Goal: Complete application form

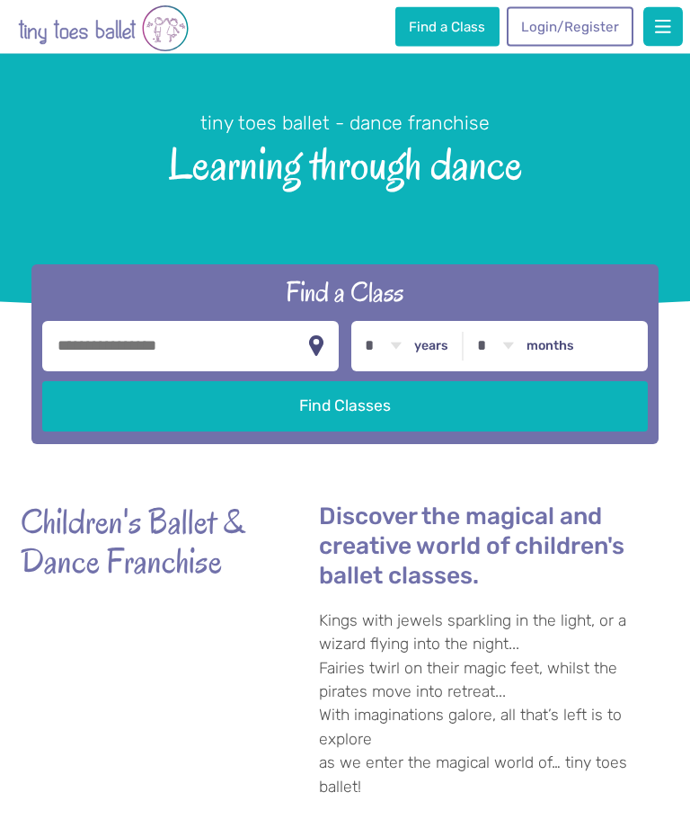
scroll to position [4, 0]
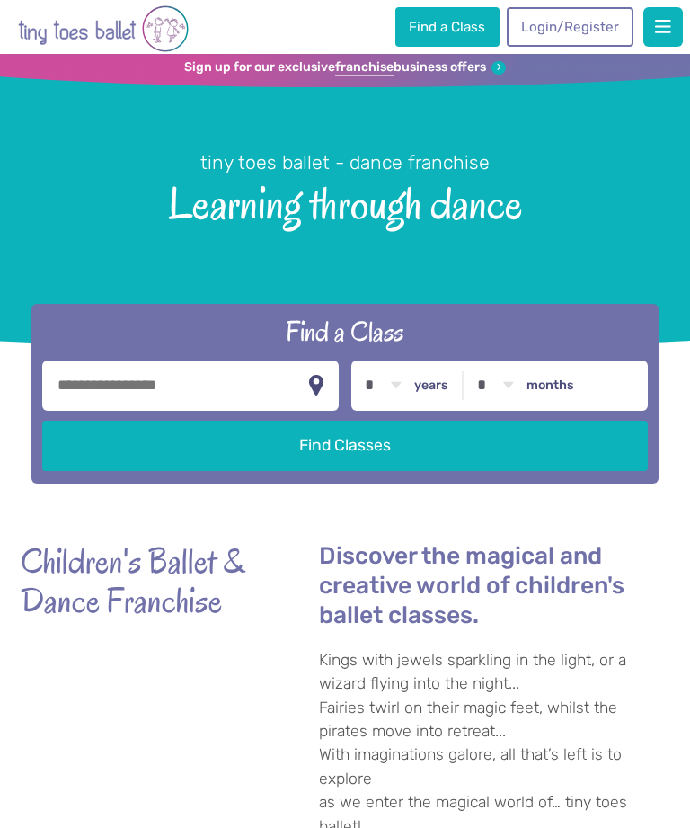
click at [660, 29] on span "button" at bounding box center [663, 27] width 16 height 18
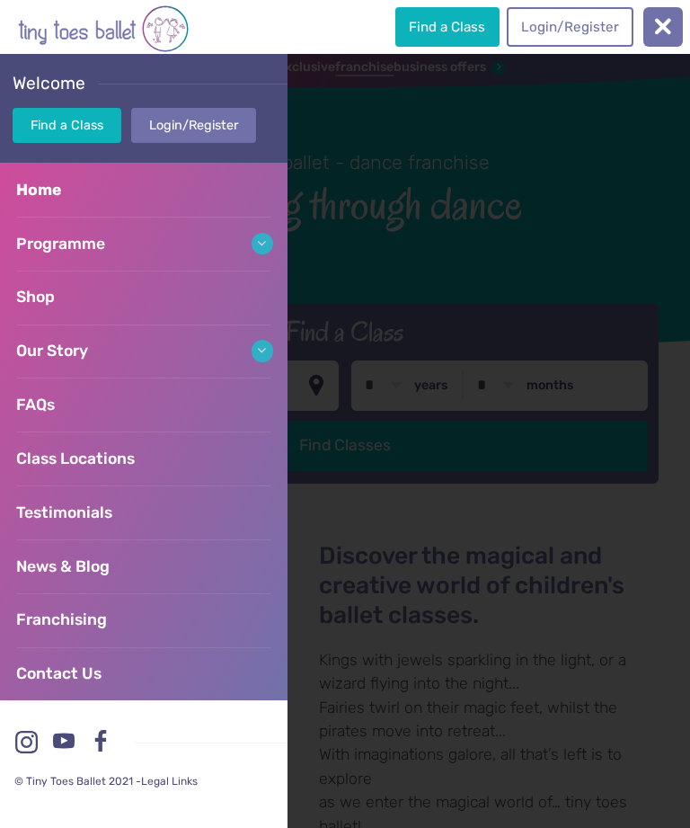
click at [256, 237] on link "Programme" at bounding box center [144, 244] width 288 height 54
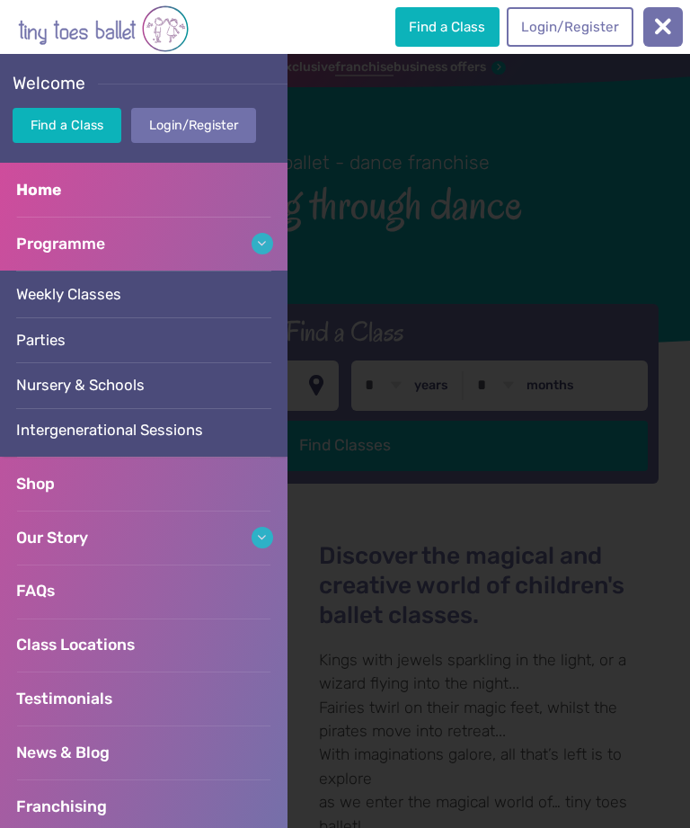
click at [87, 295] on span "Weekly Classes" at bounding box center [68, 294] width 105 height 18
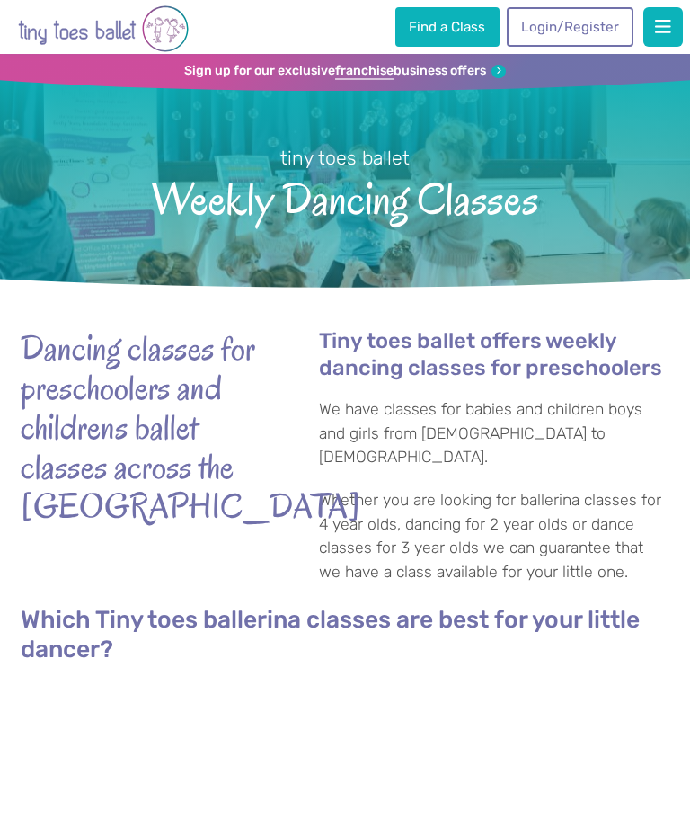
click at [461, 26] on link "Find a Class" at bounding box center [447, 27] width 104 height 40
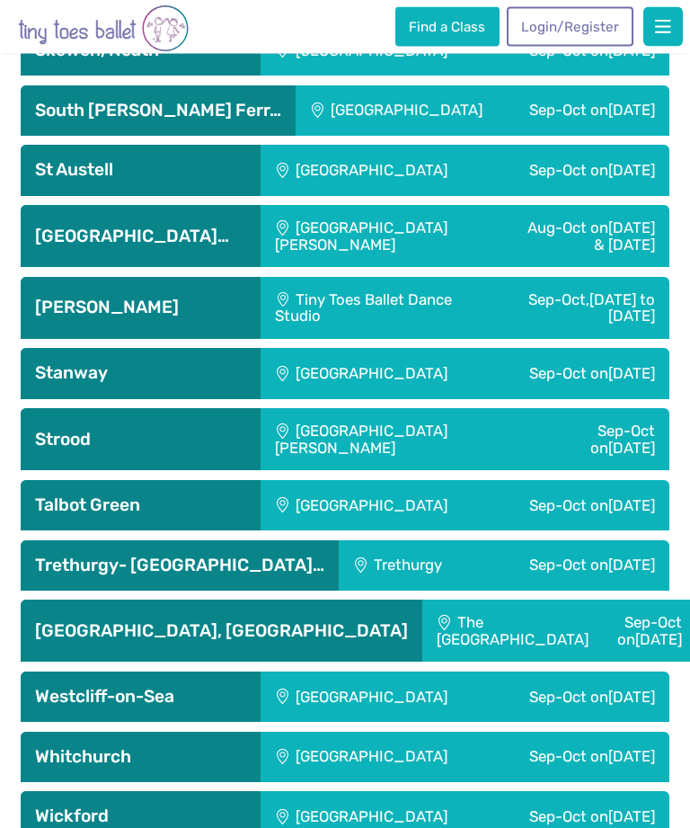
scroll to position [5002, 0]
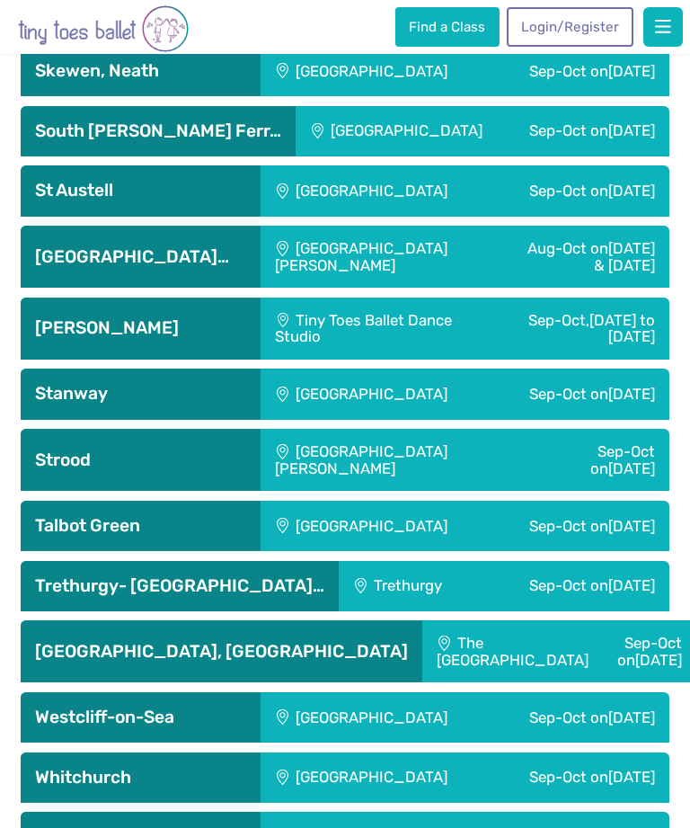
click at [158, 258] on h3 "St Mary’s island…" at bounding box center [140, 257] width 211 height 22
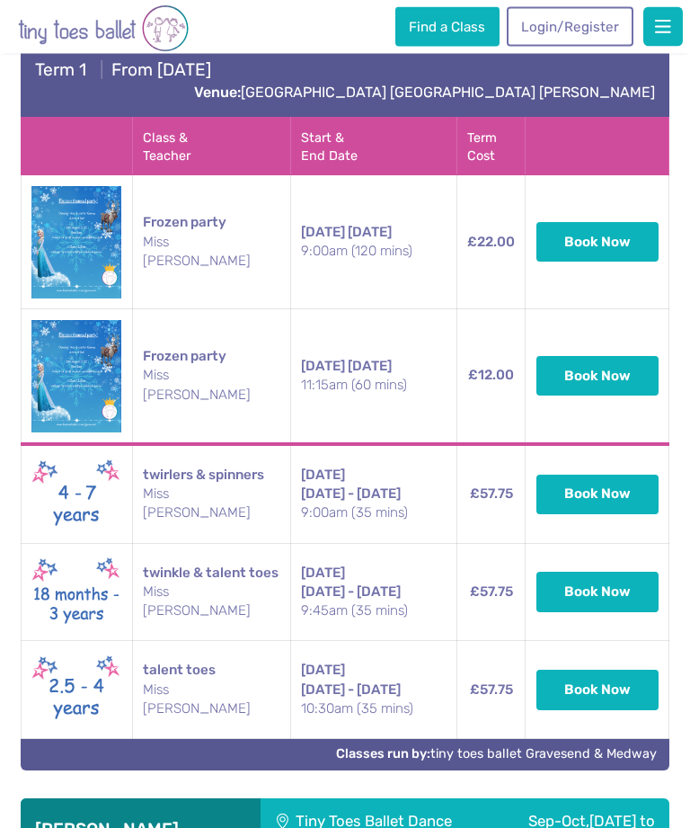
scroll to position [5273, 0]
click at [206, 569] on td "twinkle & talent toes Miss Freya" at bounding box center [211, 592] width 158 height 98
click at [84, 583] on img at bounding box center [76, 592] width 90 height 76
click at [599, 574] on button "Book Now" at bounding box center [598, 592] width 122 height 40
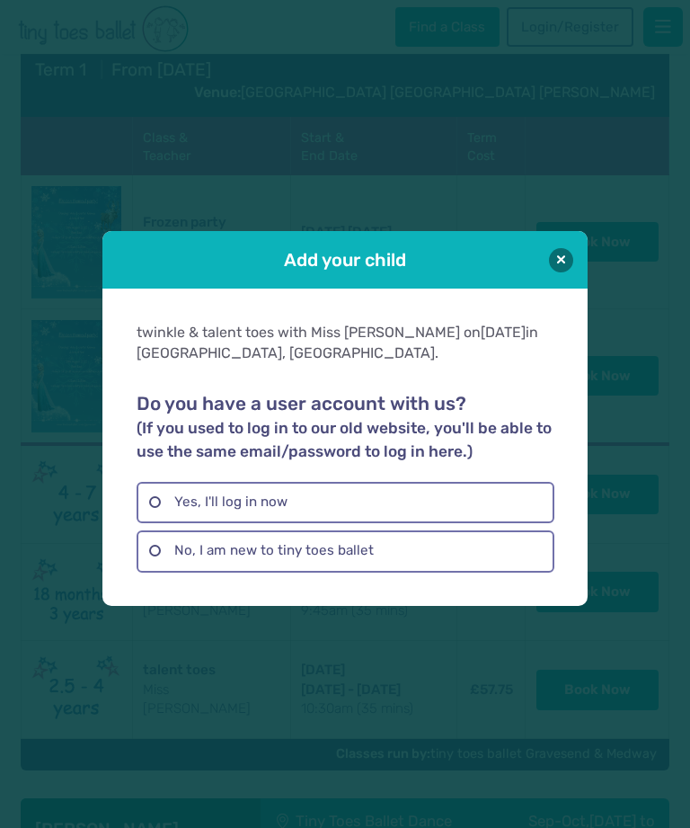
click at [351, 572] on label "No, I am new to tiny toes ballet" at bounding box center [345, 550] width 417 height 41
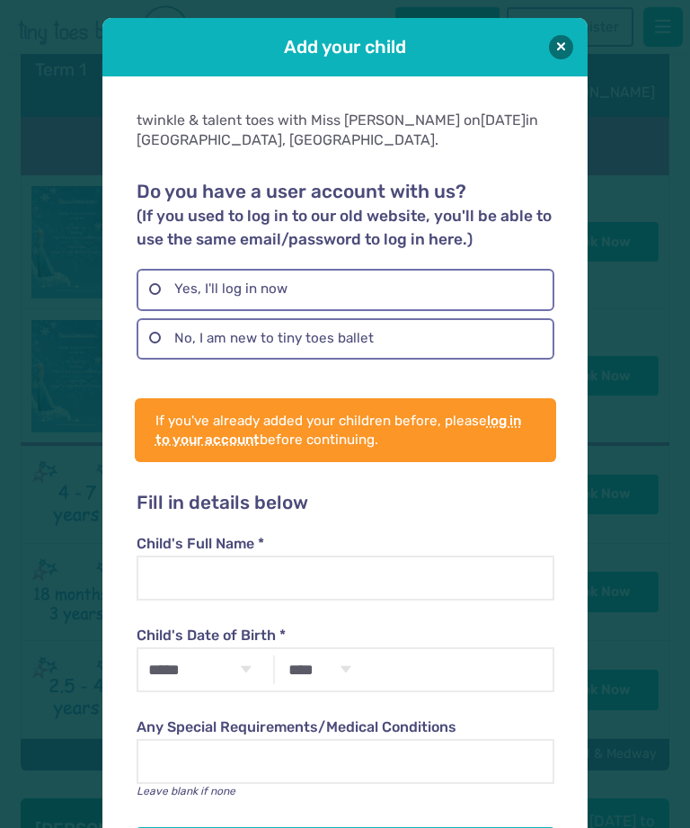
scroll to position [0, 0]
click at [565, 49] on button at bounding box center [561, 47] width 24 height 24
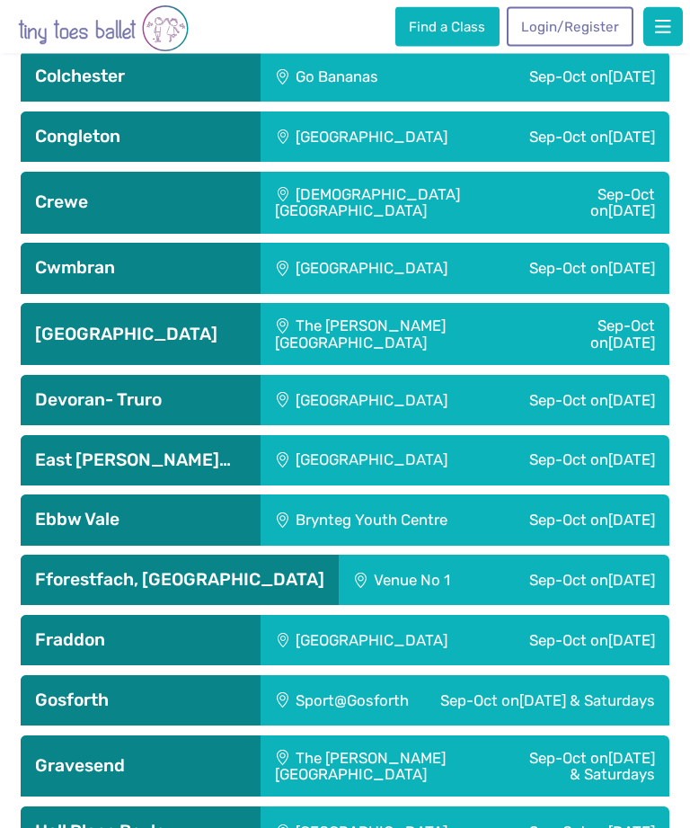
scroll to position [1718, 0]
click at [670, 25] on span "button" at bounding box center [663, 27] width 16 height 18
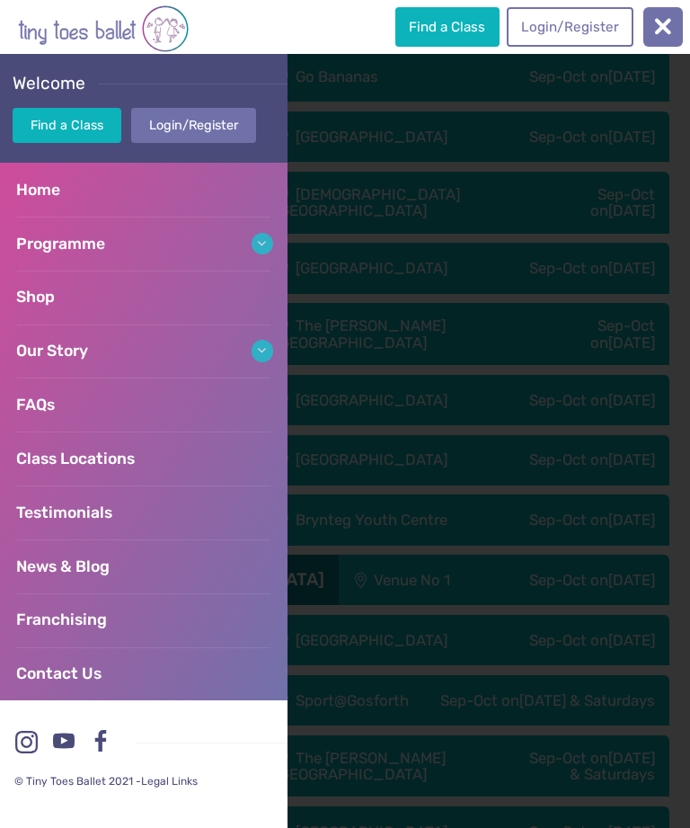
click at [261, 244] on link "Programme" at bounding box center [144, 244] width 288 height 54
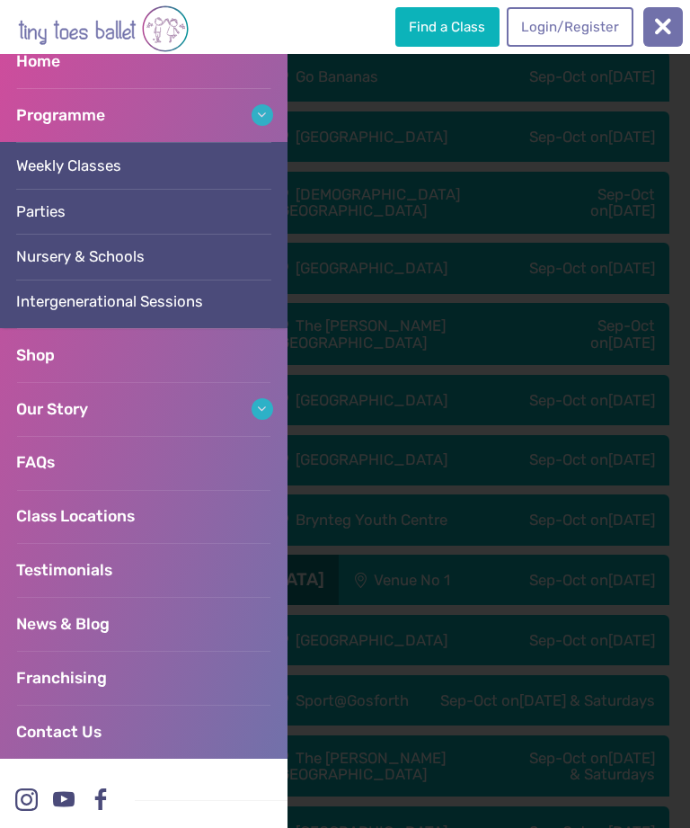
scroll to position [129, 0]
click at [64, 448] on link "FAQs" at bounding box center [144, 462] width 288 height 54
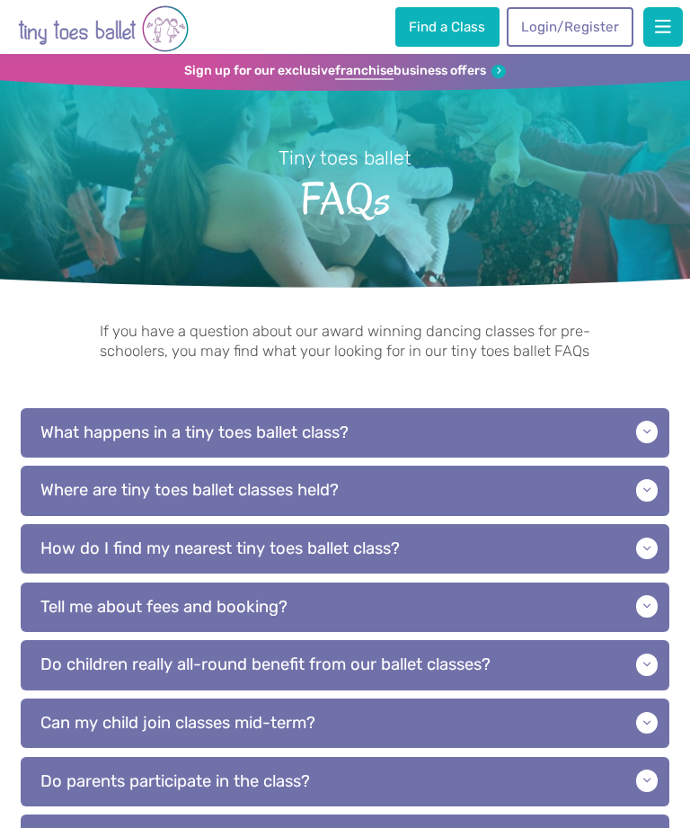
click at [621, 429] on p "What happens in a tiny toes ballet class?" at bounding box center [345, 432] width 649 height 49
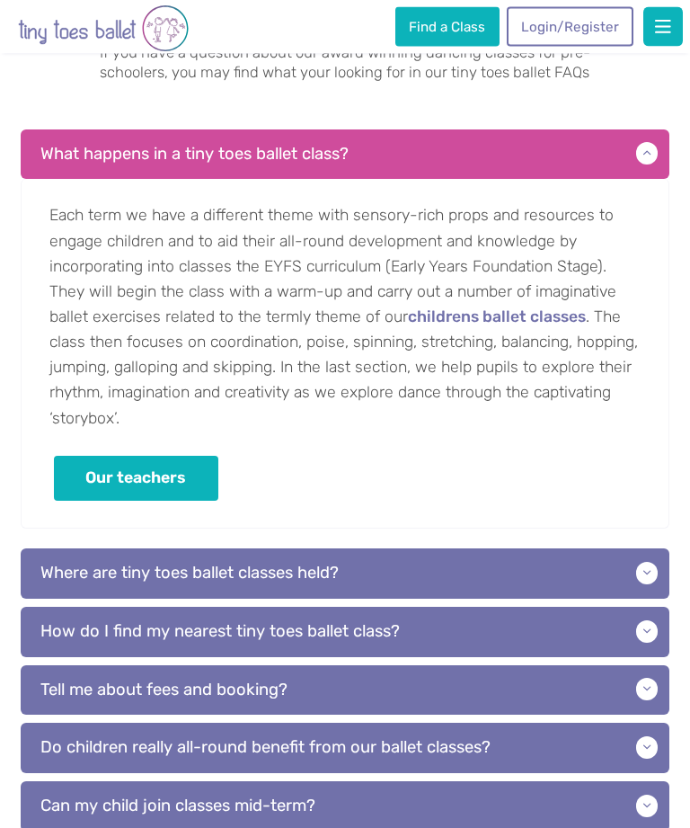
scroll to position [279, 0]
click at [582, 587] on p "Where are tiny toes ballet classes held?" at bounding box center [345, 572] width 649 height 49
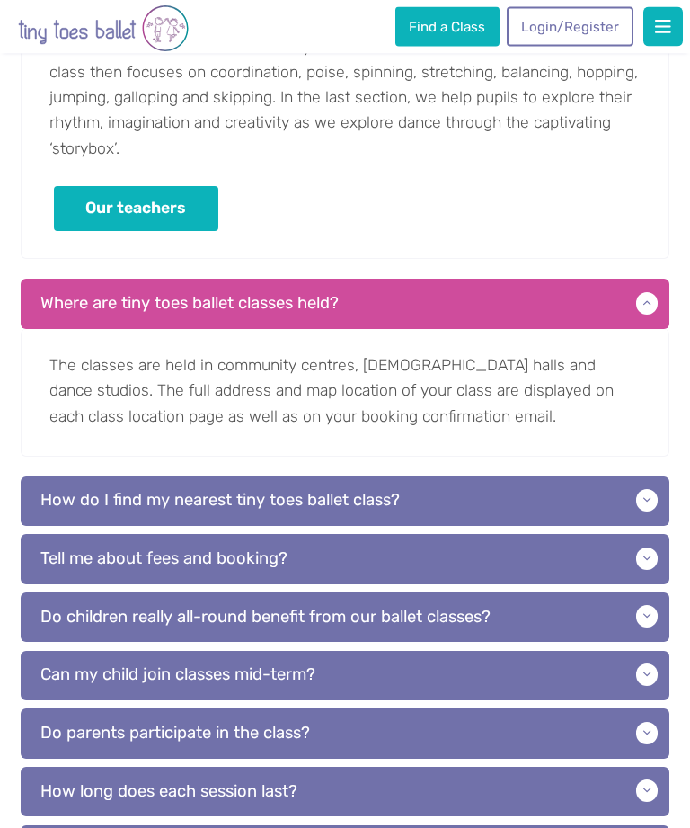
scroll to position [551, 0]
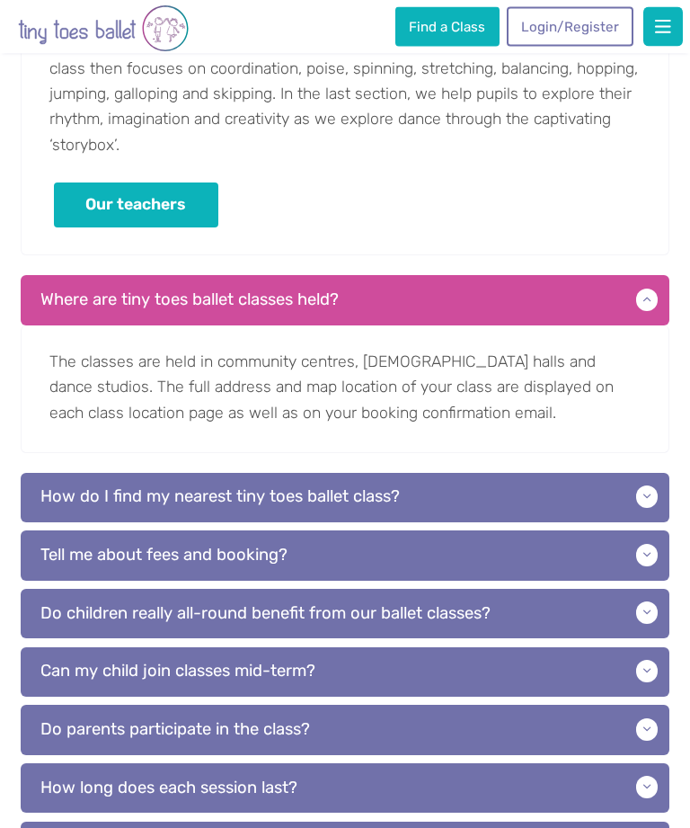
click at [583, 617] on p "Do children really all-round benefit from our ballet classes?" at bounding box center [345, 614] width 649 height 49
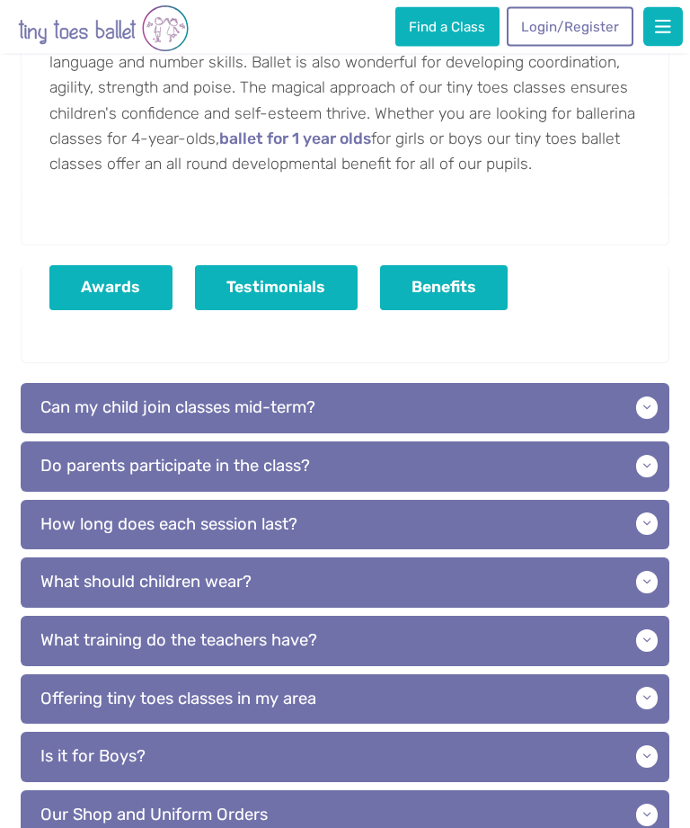
scroll to position [1265, 0]
click at [603, 520] on p "How long does each session last?" at bounding box center [345, 524] width 649 height 49
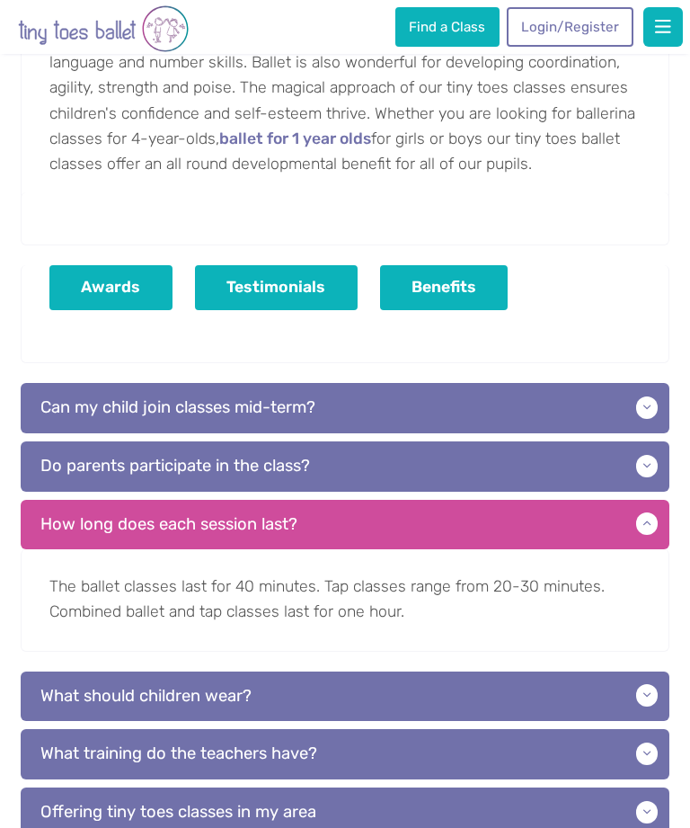
click at [582, 456] on p "Do parents participate in the class?" at bounding box center [345, 465] width 649 height 49
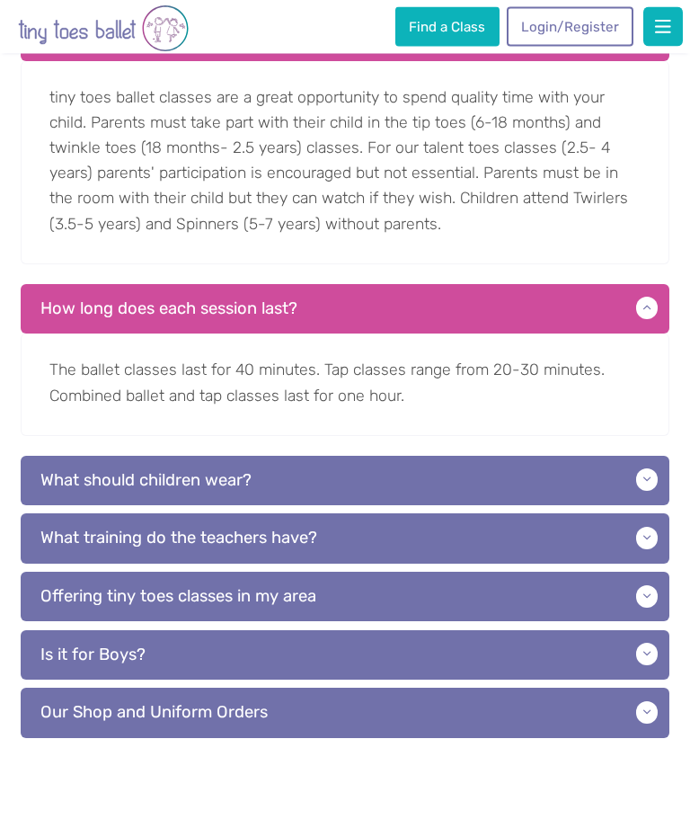
scroll to position [1698, 0]
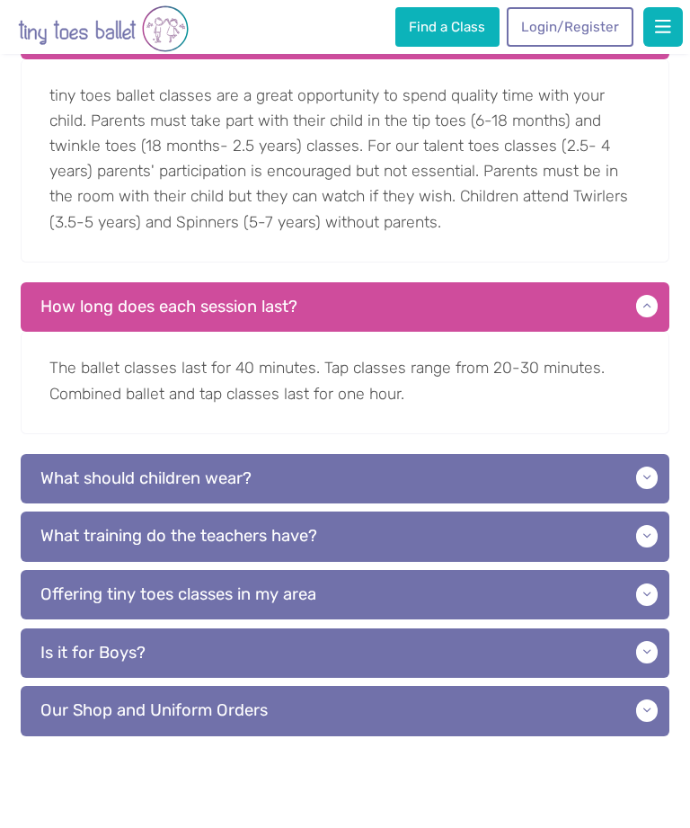
click at [617, 460] on p "What should children wear?" at bounding box center [345, 478] width 649 height 49
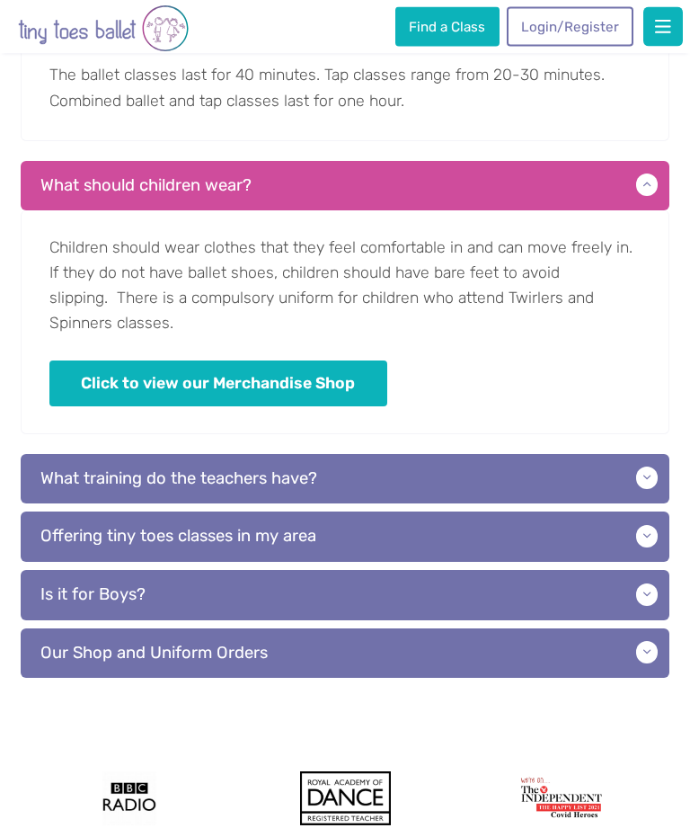
scroll to position [1991, 0]
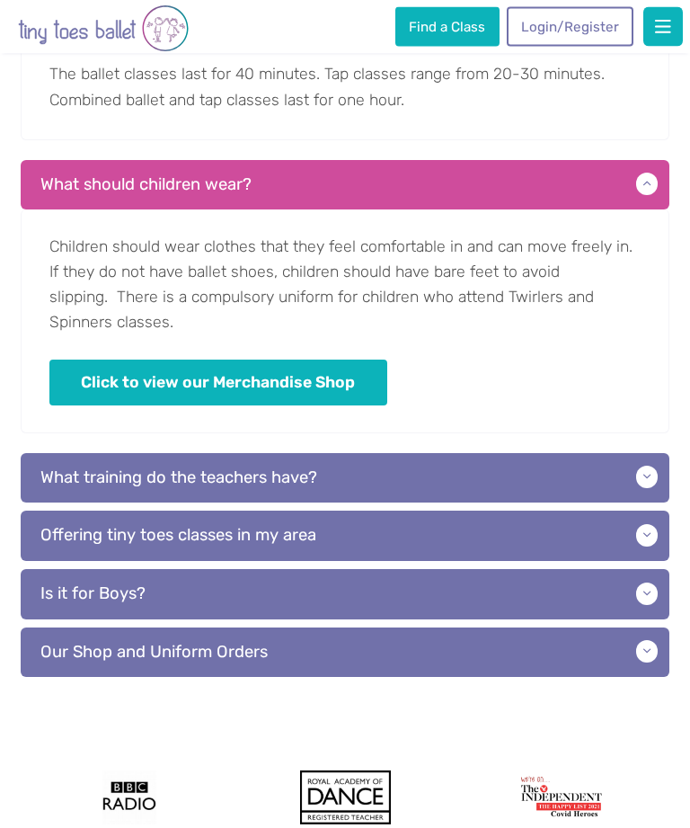
click at [555, 586] on p "Is it for Boys?" at bounding box center [345, 594] width 649 height 49
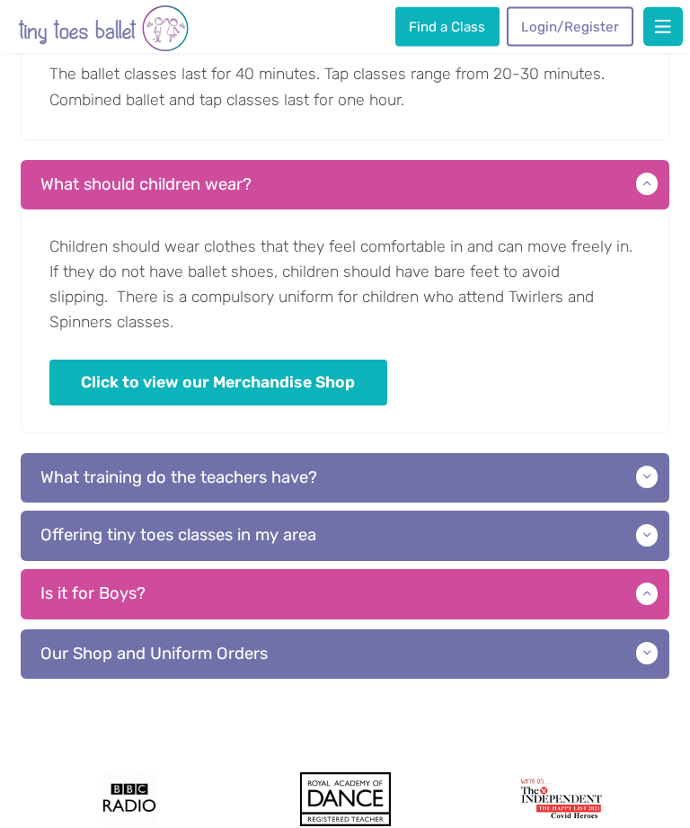
scroll to position [1992, 0]
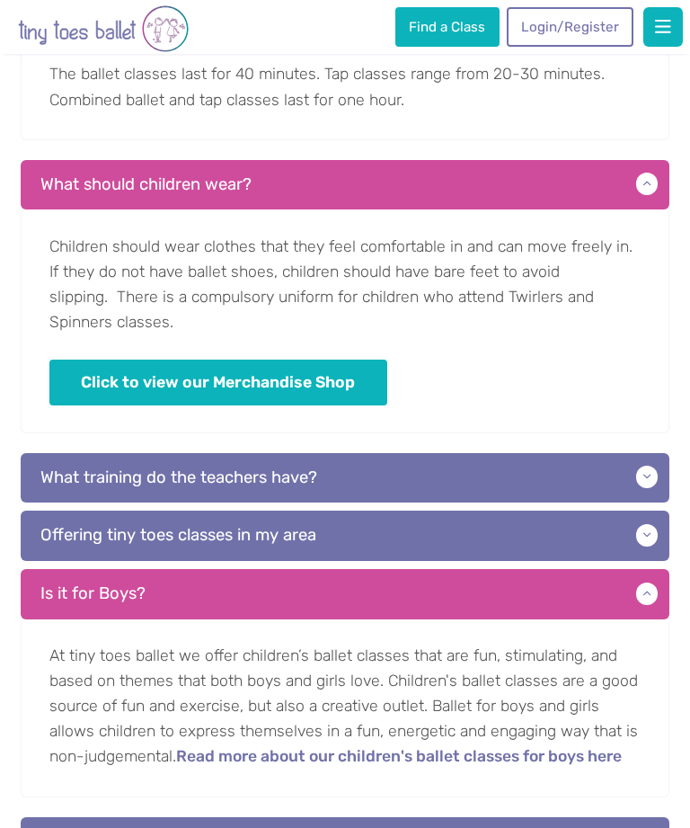
click at [454, 759] on link "Read more about our children's ballet classes for boys here" at bounding box center [399, 758] width 446 height 18
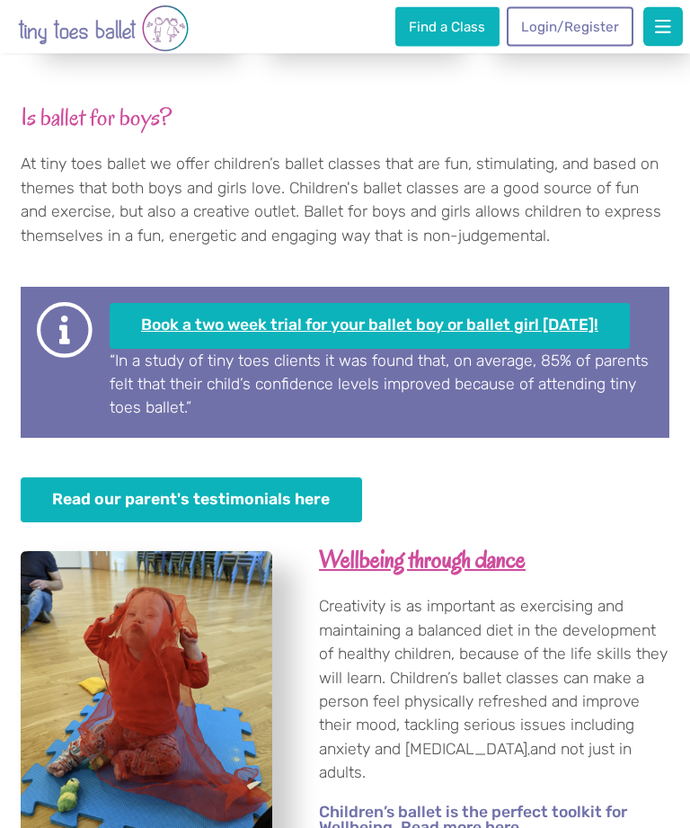
scroll to position [749, 0]
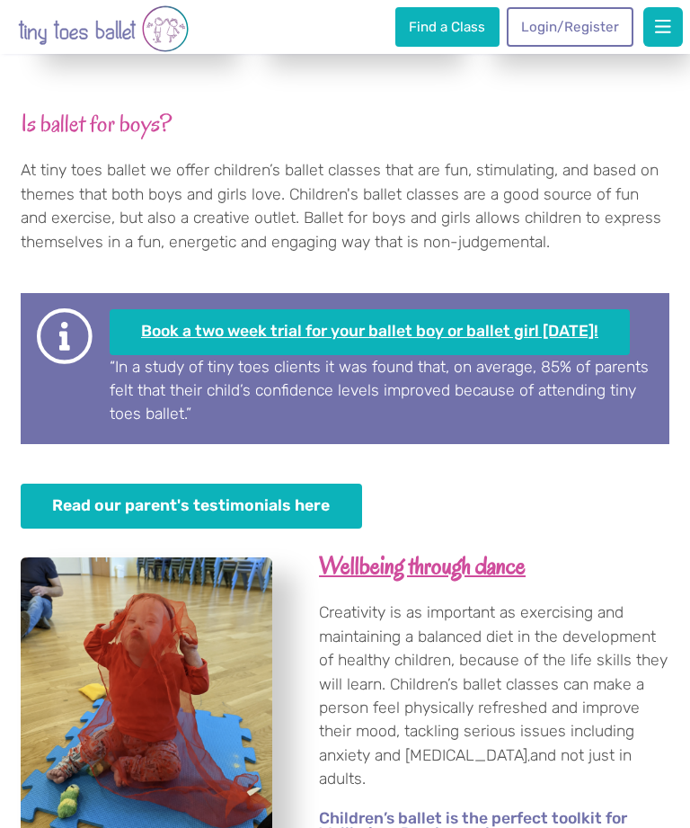
click at [481, 313] on link "Book a two week trial for your ballet boy or ballet girl [DATE]!" at bounding box center [370, 332] width 521 height 46
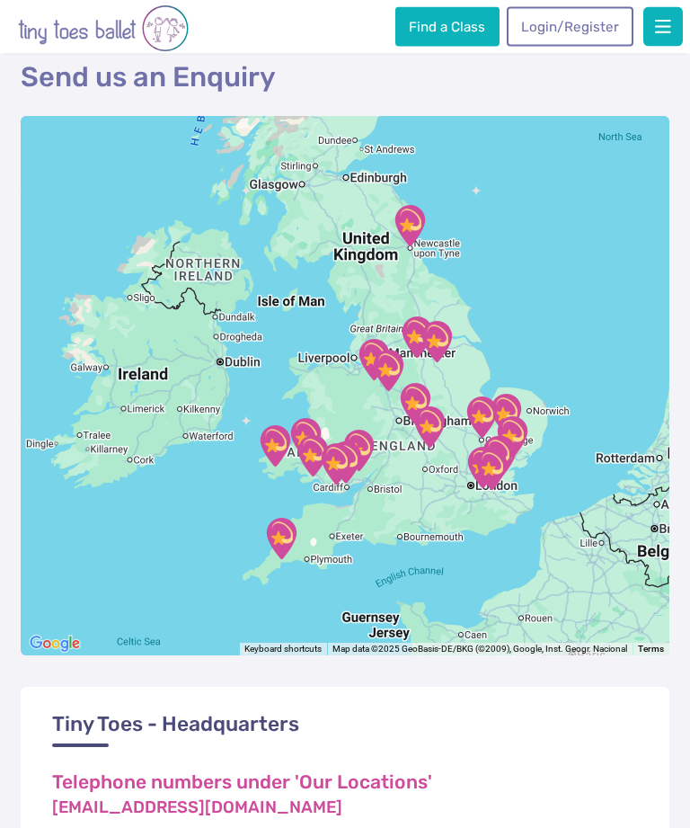
scroll to position [407, 0]
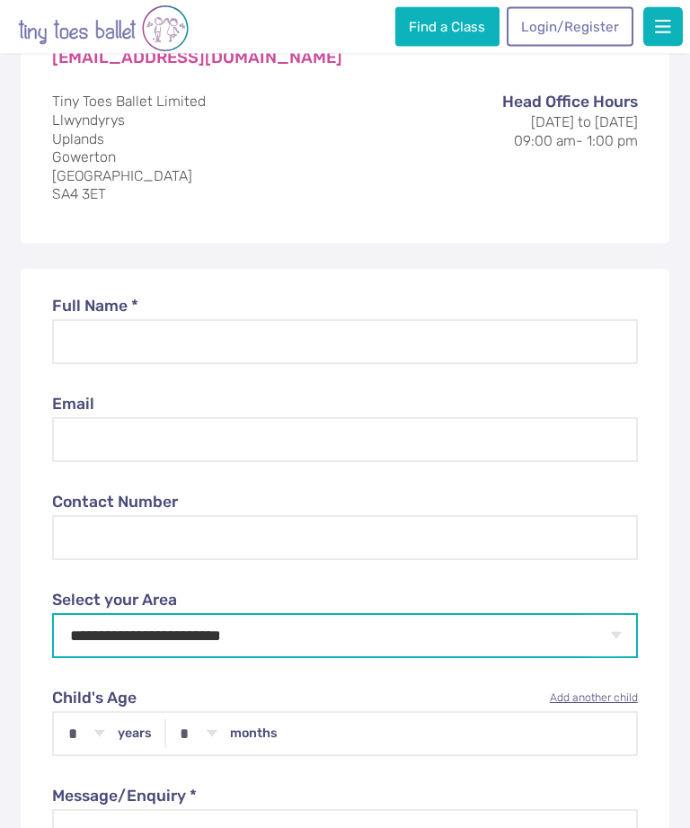
click at [304, 642] on select "**********" at bounding box center [345, 636] width 586 height 45
select select "**"
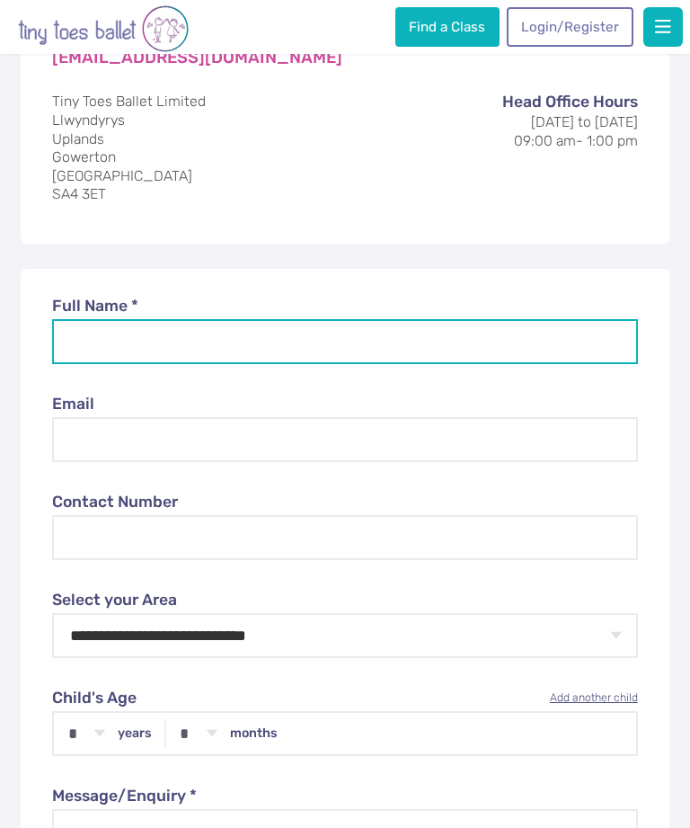
click at [274, 332] on input "Full Name *" at bounding box center [345, 341] width 586 height 45
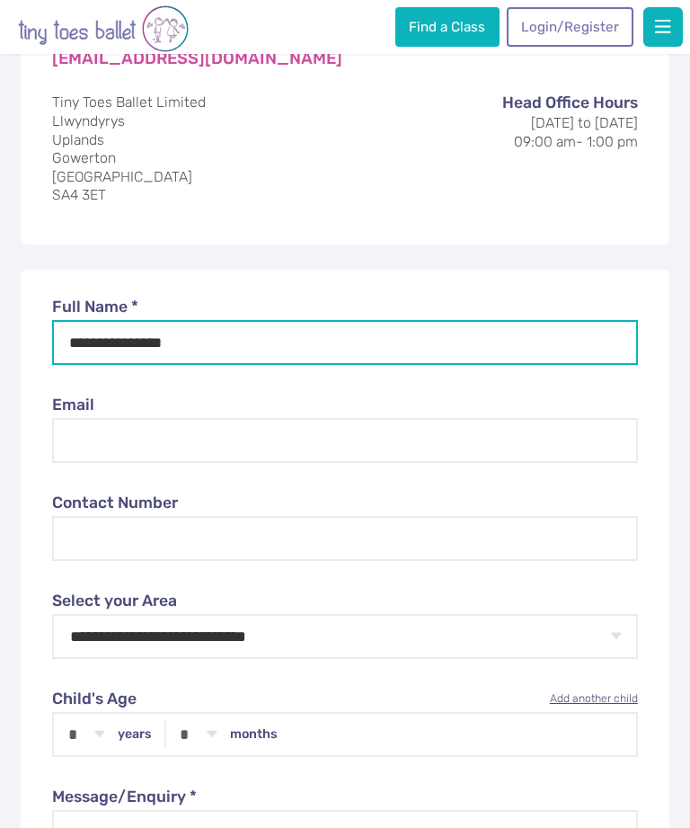
type input "**********"
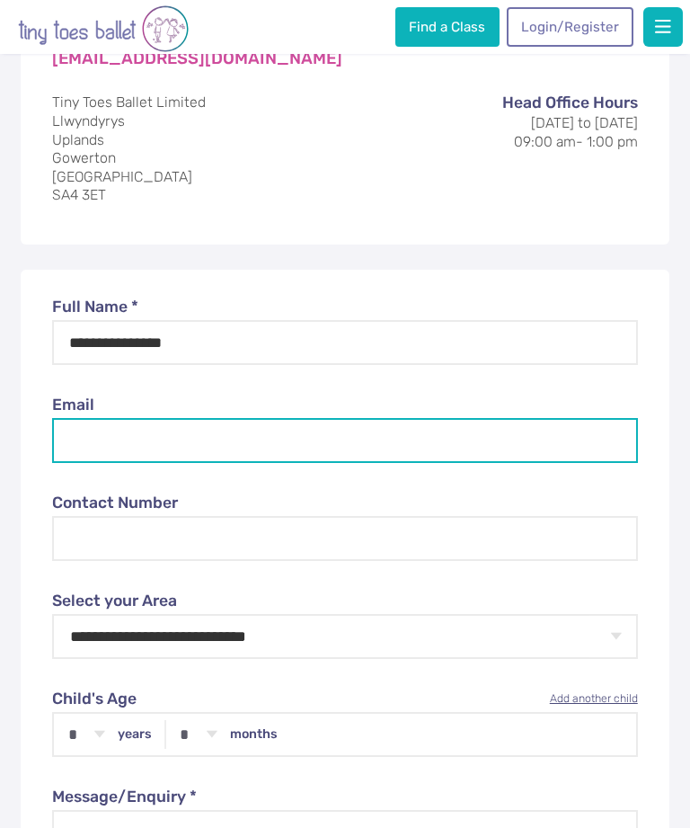
click at [332, 431] on input "Email" at bounding box center [345, 440] width 586 height 45
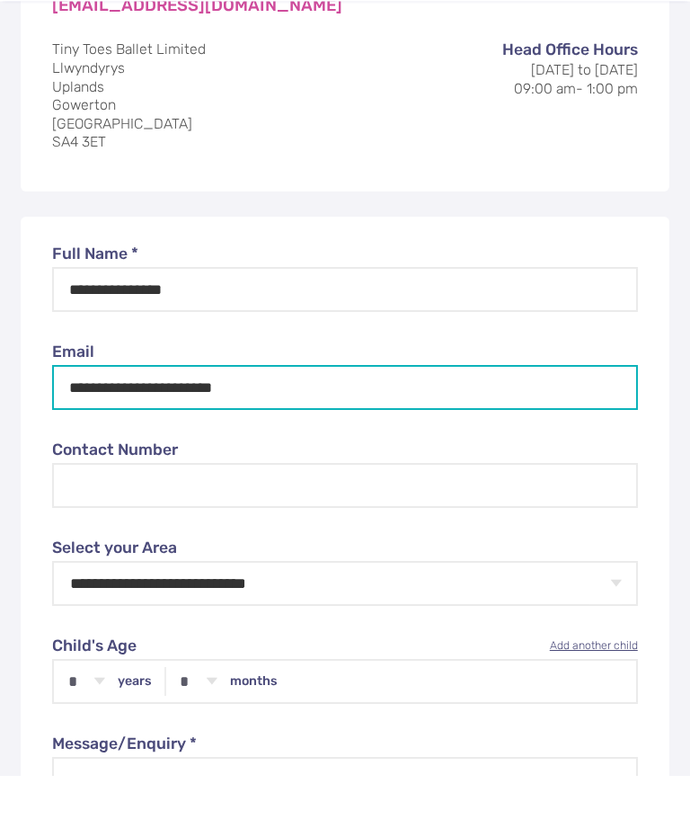
type input "**********"
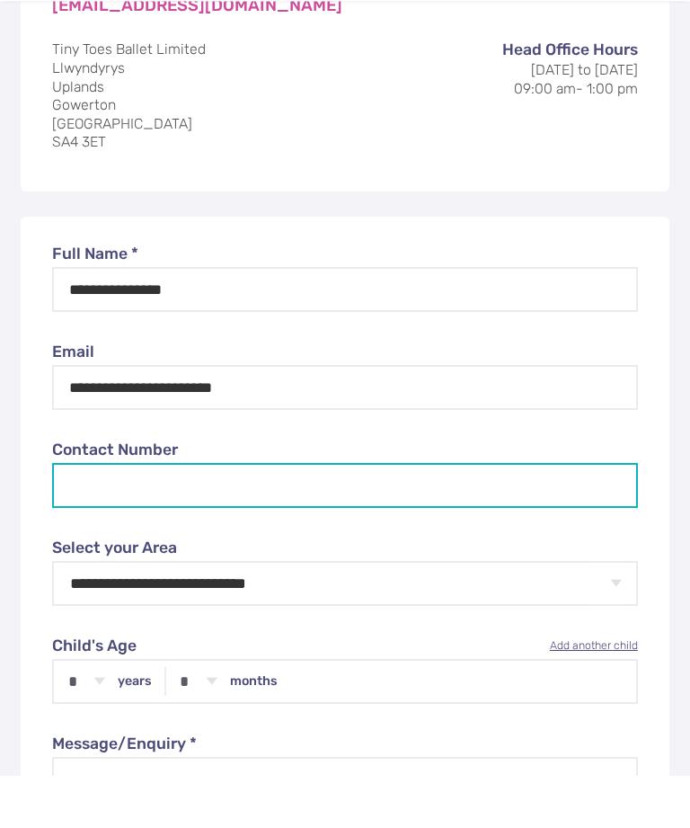
click at [84, 516] on input "Contact Number" at bounding box center [345, 538] width 586 height 45
type input "*"
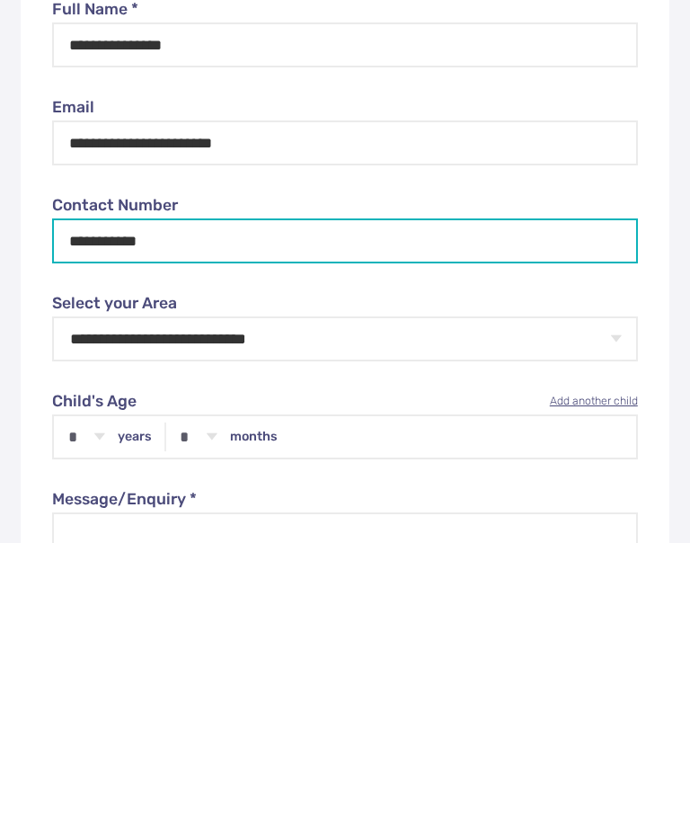
type input "**********"
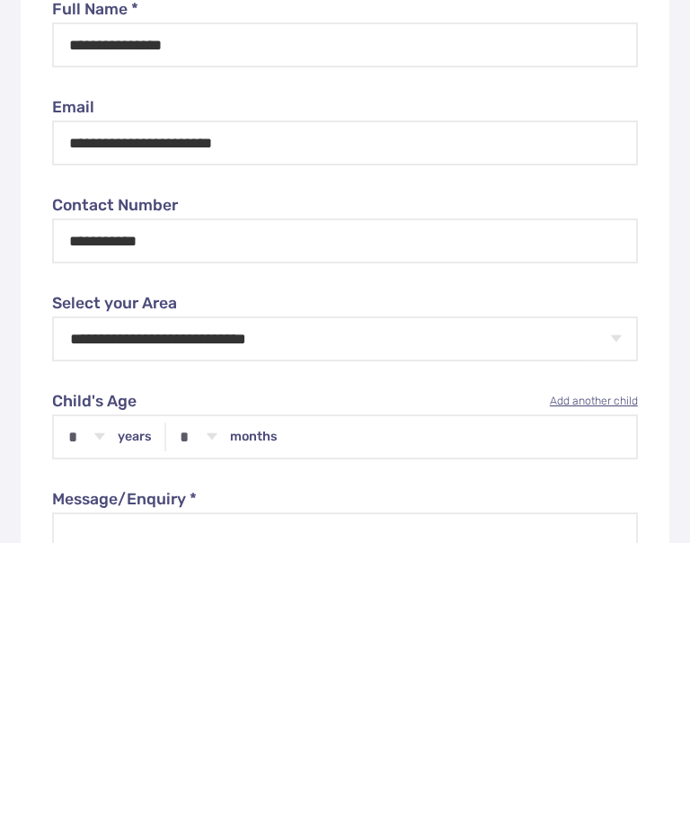
click at [0, 0] on select "* * * * * * * * * * ** ** **" at bounding box center [0, 0] width 0 height 0
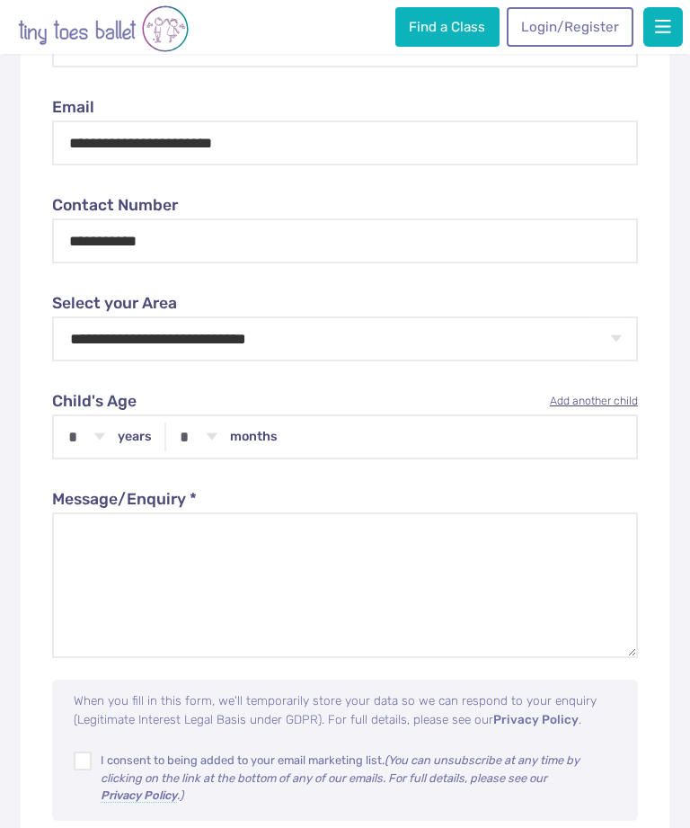
select select "*"
click at [0, 0] on select "* * * * * * * * * * ** **" at bounding box center [0, 0] width 0 height 0
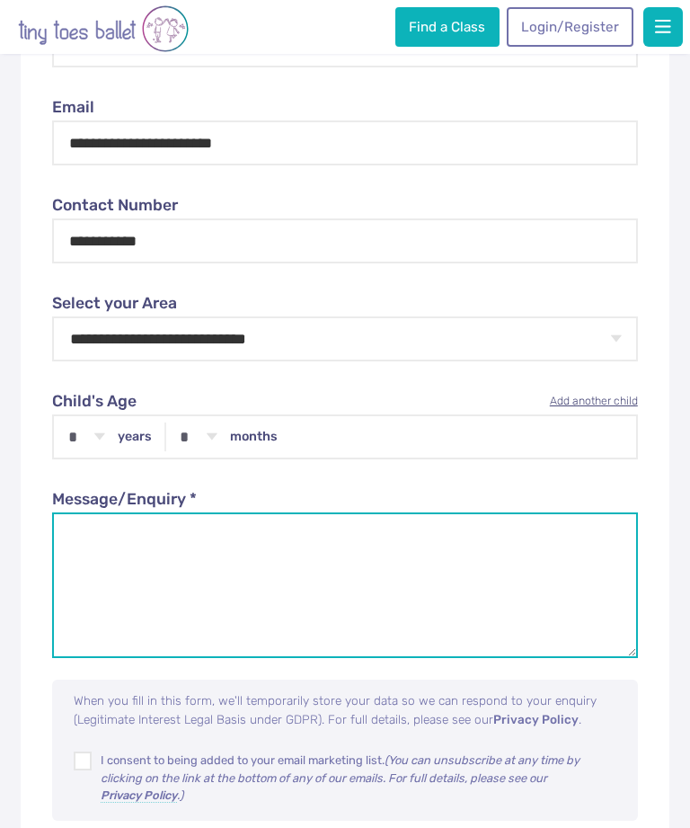
click at [218, 533] on textarea "Message/Enquiry *" at bounding box center [345, 585] width 586 height 146
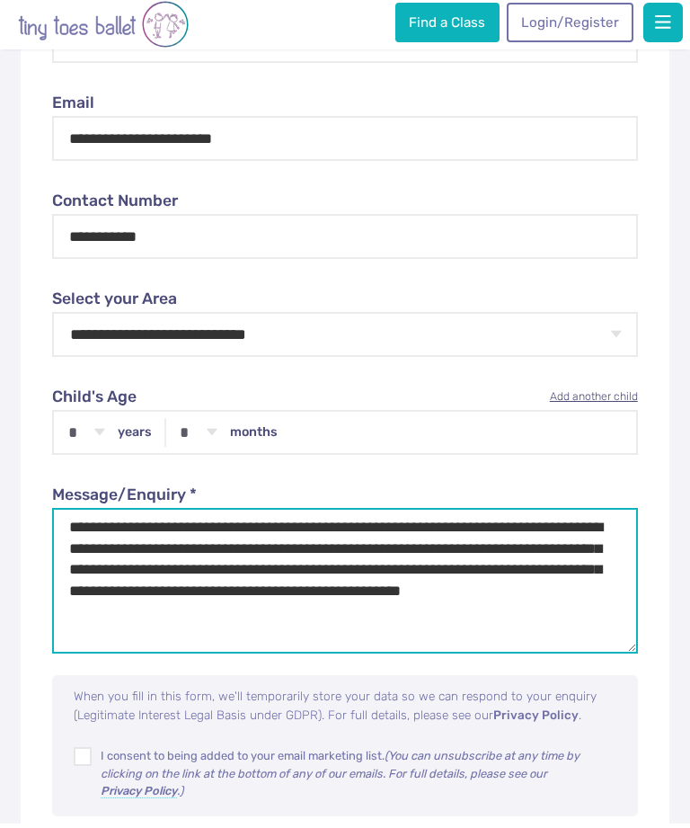
scroll to position [1479, 0]
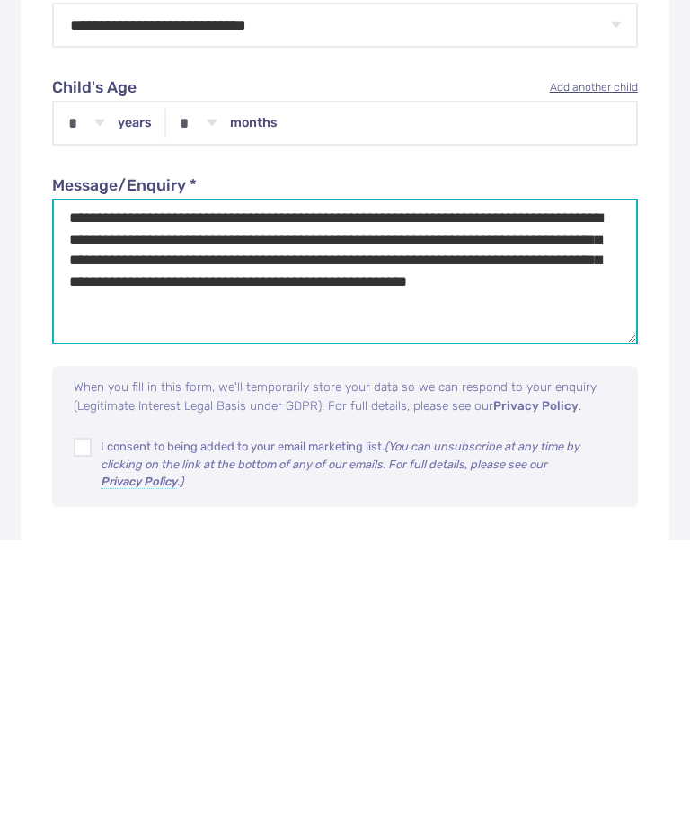
type textarea "**********"
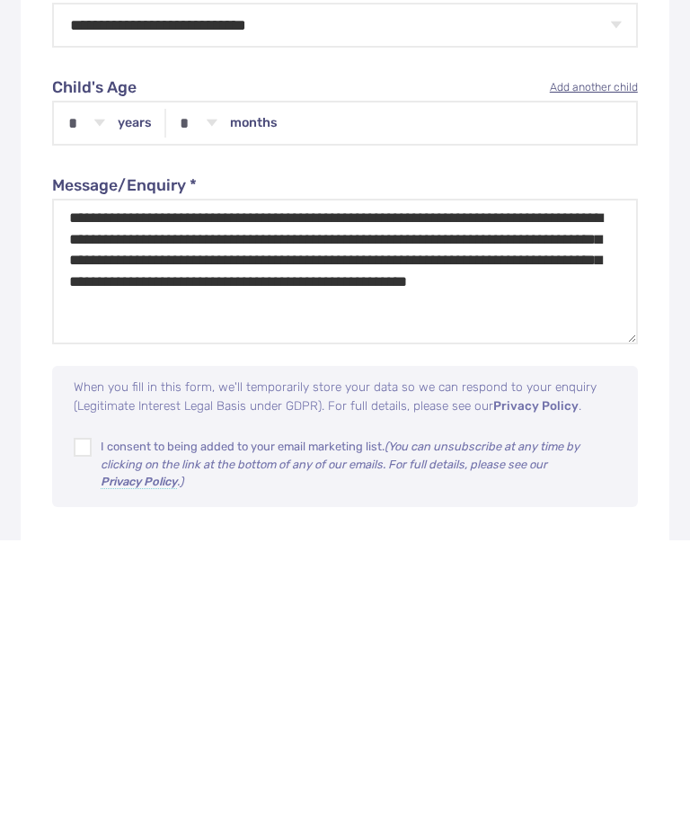
click at [76, 731] on span at bounding box center [83, 737] width 16 height 13
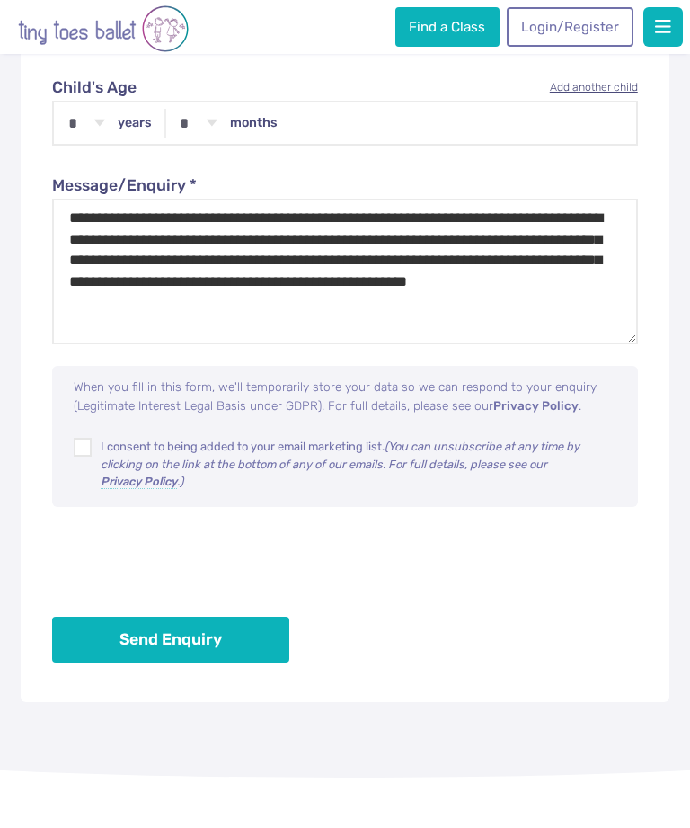
scroll to position [1825, 0]
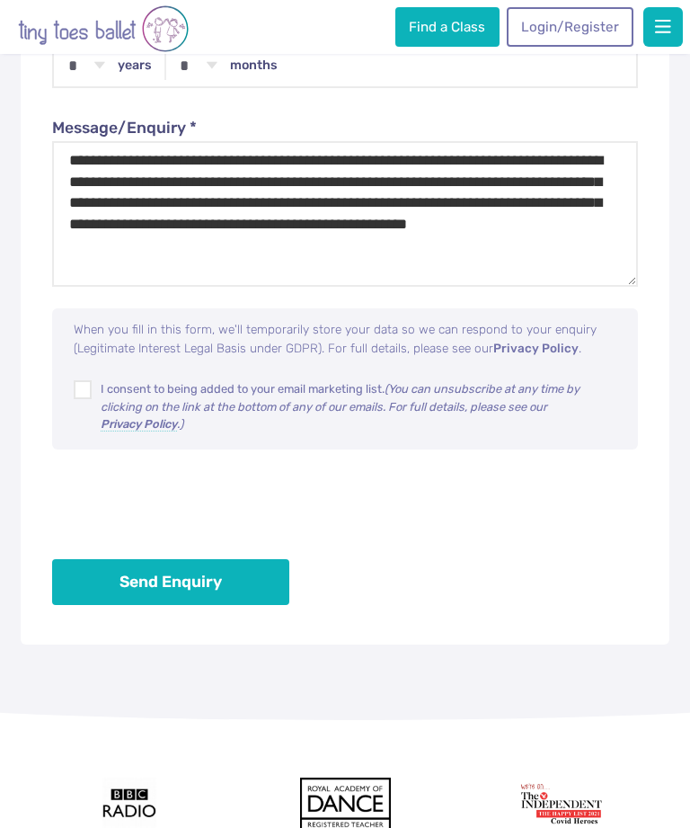
click at [256, 582] on button "Send Enquiry" at bounding box center [170, 582] width 237 height 46
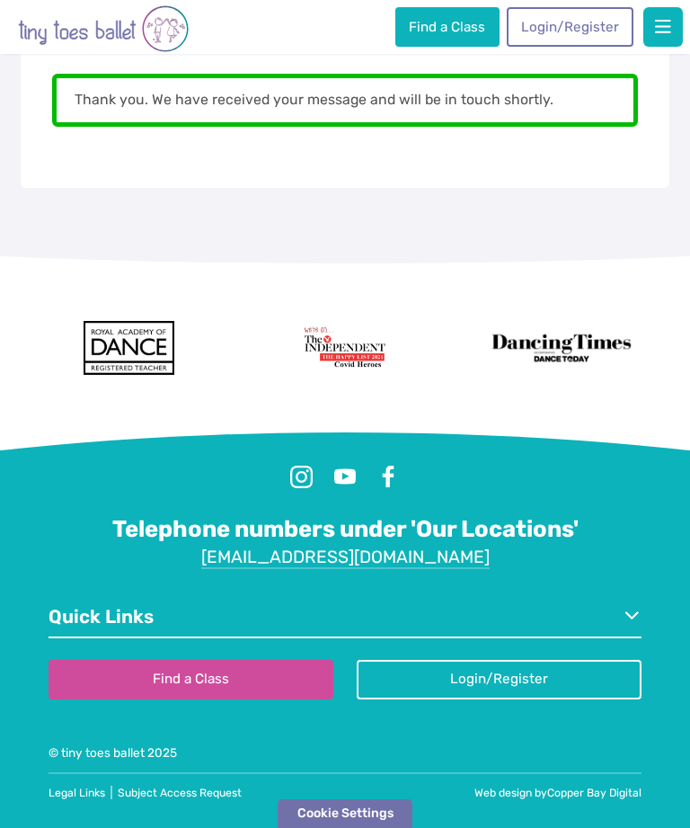
scroll to position [1392, 0]
